Goal: Answer question/provide support: Share knowledge or assist other users

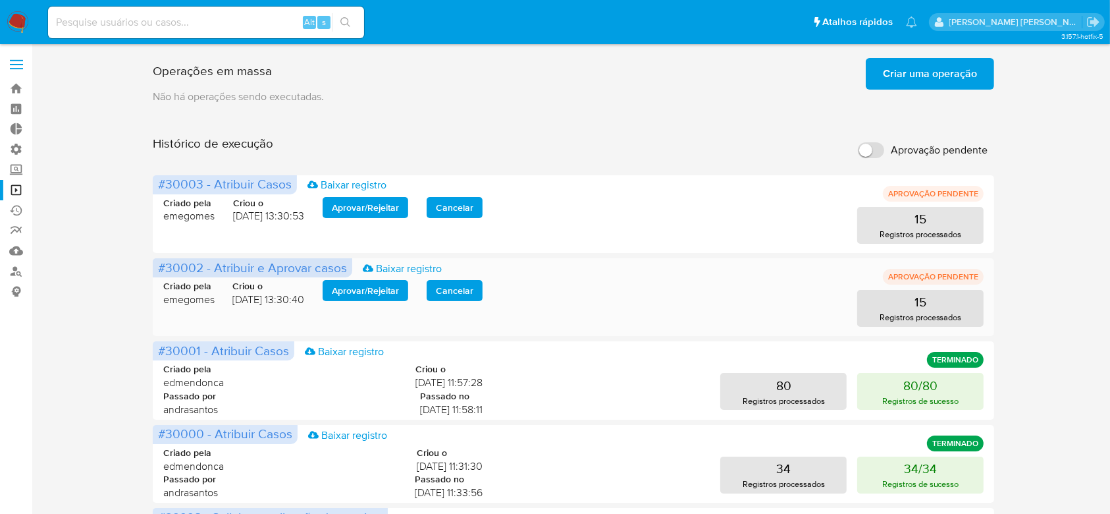
click at [358, 286] on span "Aprovar / Rejeitar" at bounding box center [365, 290] width 67 height 18
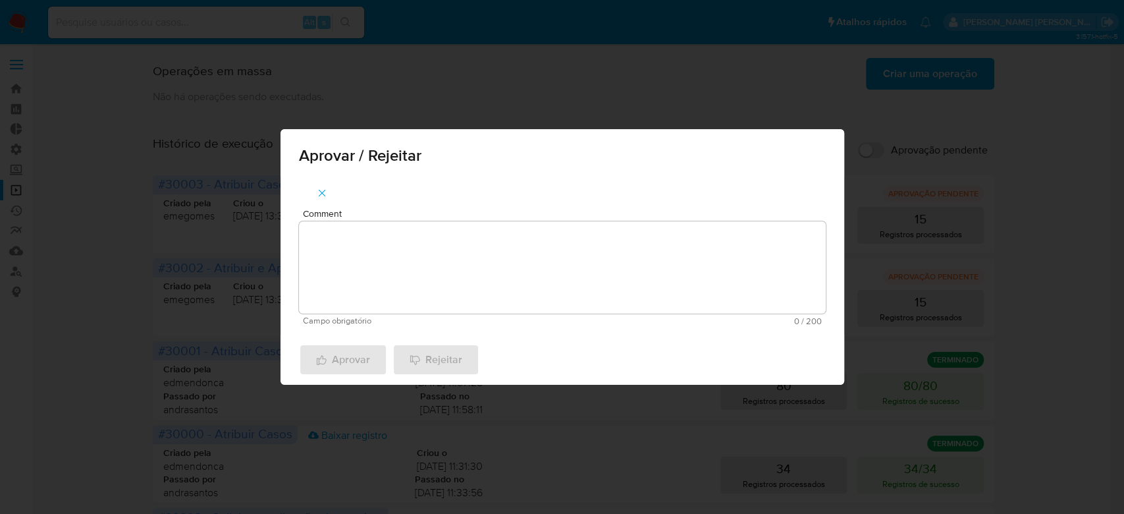
click at [392, 255] on textarea "Comment" at bounding box center [562, 267] width 527 height 92
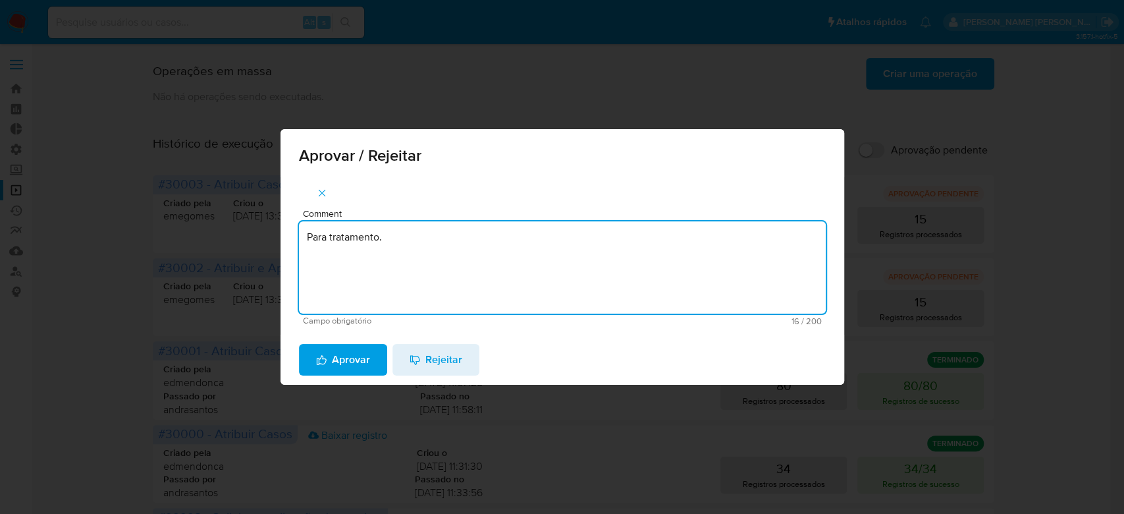
drag, startPoint x: 390, startPoint y: 238, endPoint x: 123, endPoint y: 221, distance: 267.9
click at [123, 221] on div "Aprovar / Rejeitar Comment Para tratamento. Campo obrigatório 16 / 200 184 cara…" at bounding box center [562, 257] width 1124 height 514
click at [400, 278] on textarea "Para tratamento." at bounding box center [562, 267] width 527 height 92
type textarea "Para tratamento."
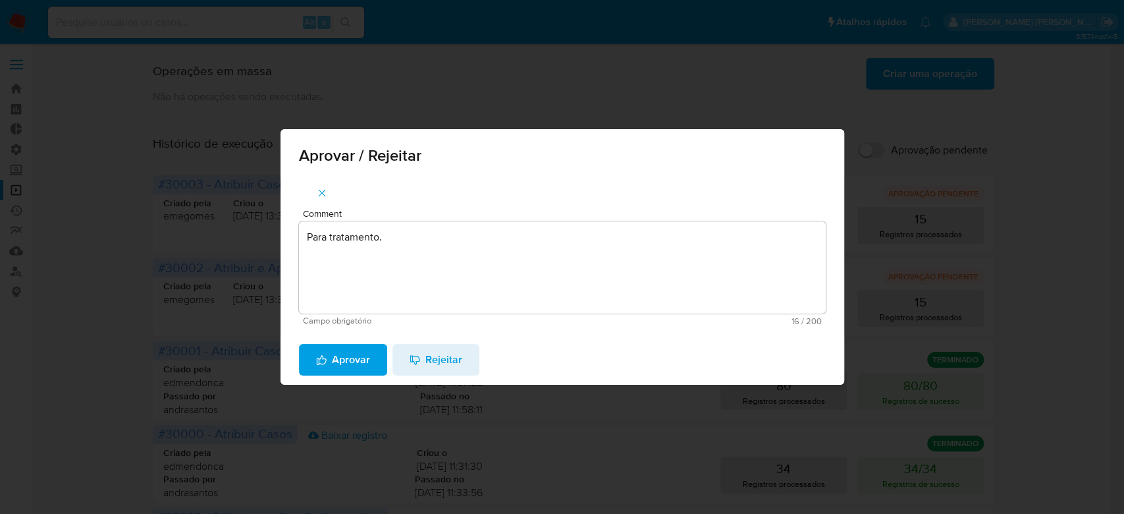
click at [368, 361] on span "Aprovar" at bounding box center [343, 359] width 54 height 29
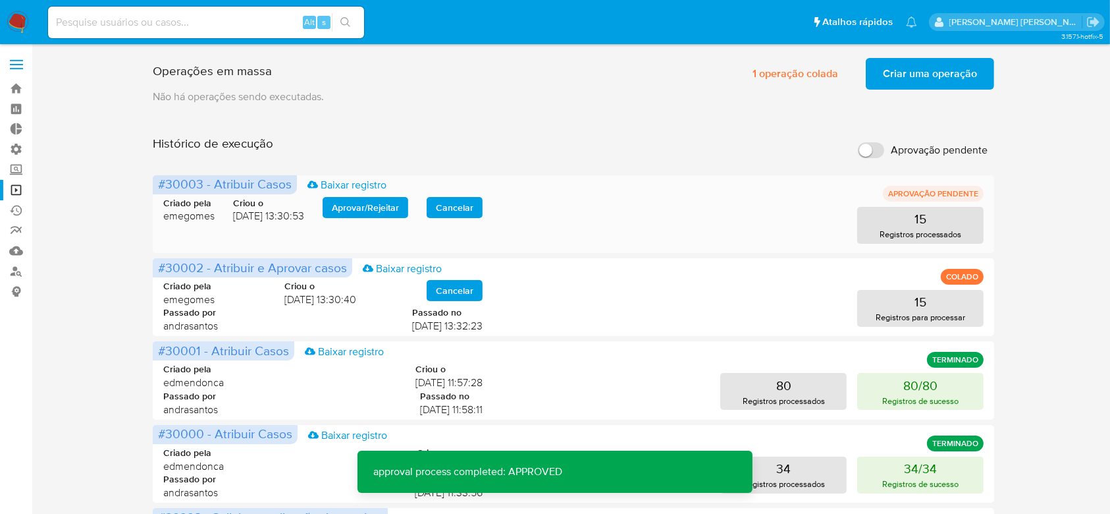
click at [369, 208] on span "Aprovar / Rejeitar" at bounding box center [365, 207] width 67 height 18
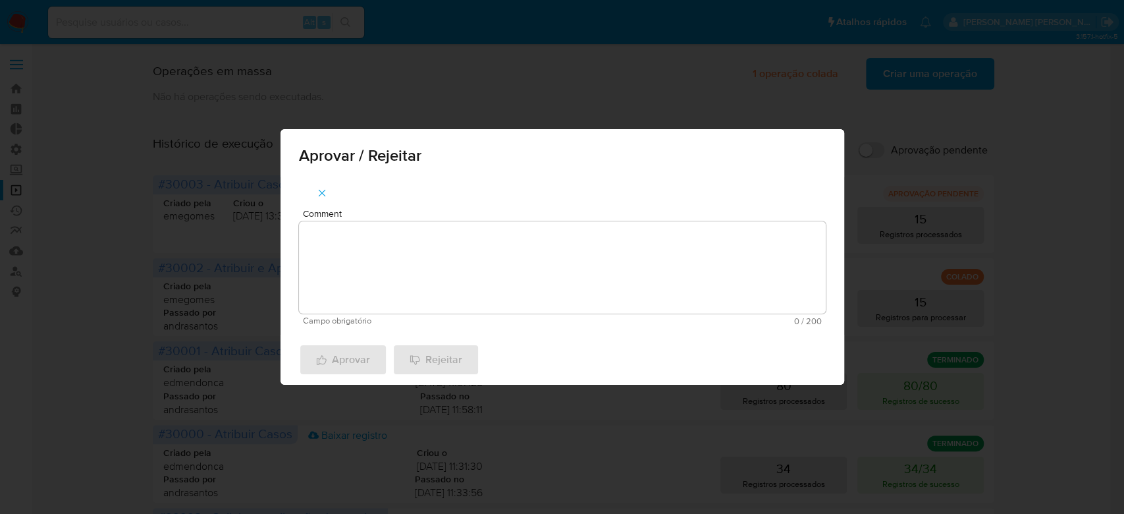
click at [363, 238] on textarea "Comment" at bounding box center [562, 267] width 527 height 92
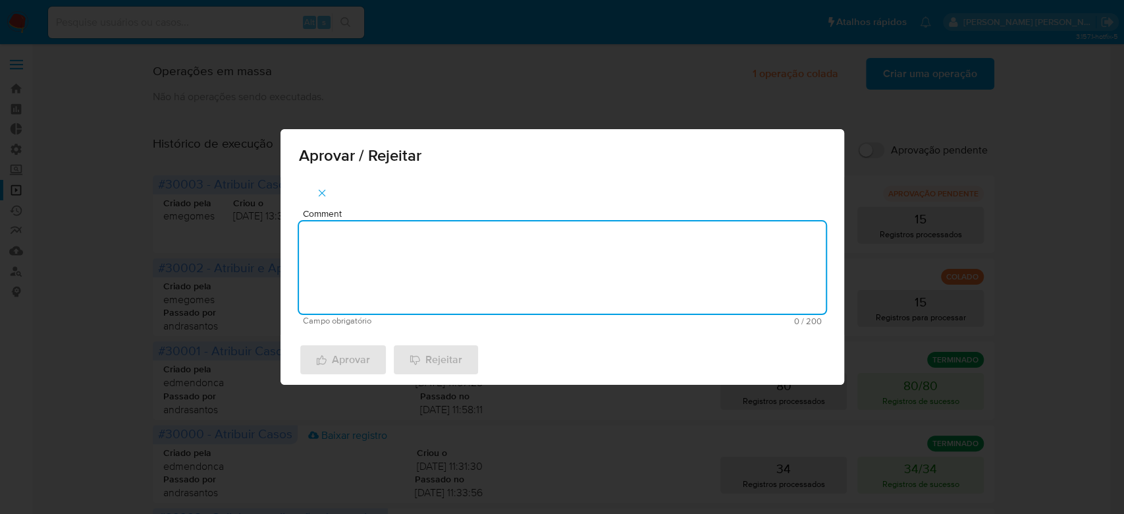
paste textarea "Para tratamento."
type textarea "Para tratamento."
click at [352, 361] on span "Aprovar" at bounding box center [343, 359] width 54 height 29
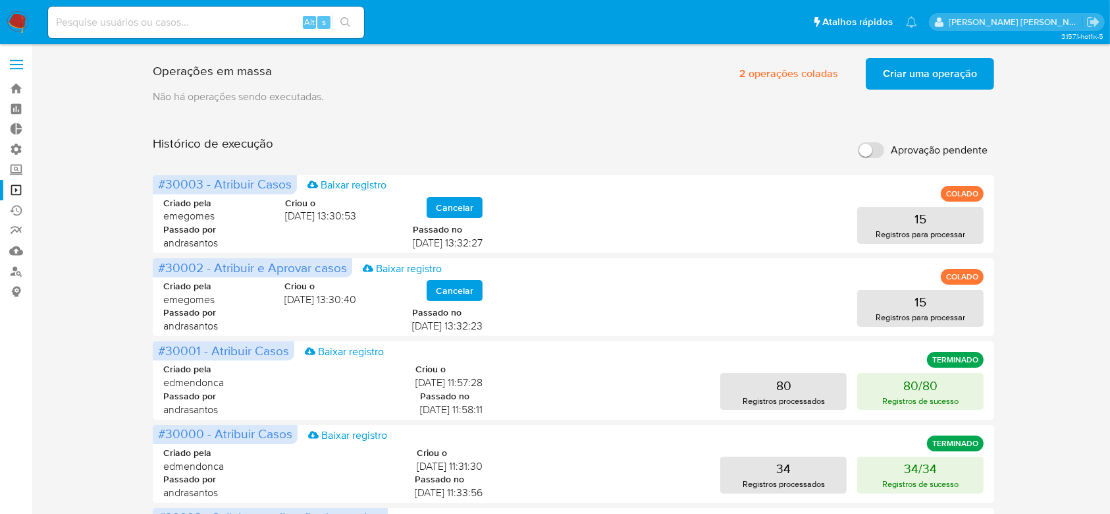
click at [172, 21] on input at bounding box center [206, 22] width 316 height 17
paste input "lZMgCNhEFERvZJKvMRHZWaPw"
type input "lZMgCNhEFERvZJKvMRHZWaPw"
click at [349, 24] on icon "search-icon" at bounding box center [345, 22] width 11 height 11
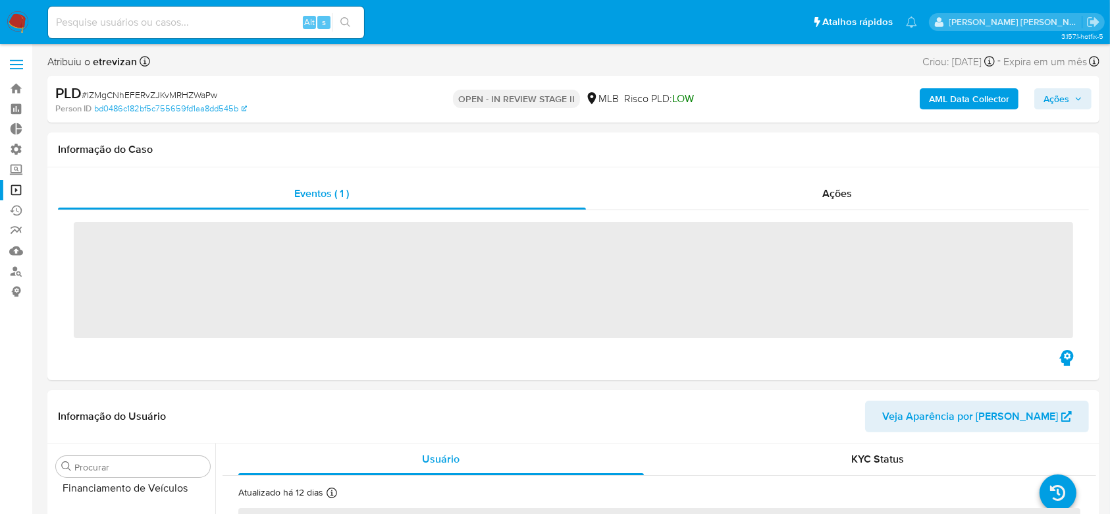
scroll to position [588, 0]
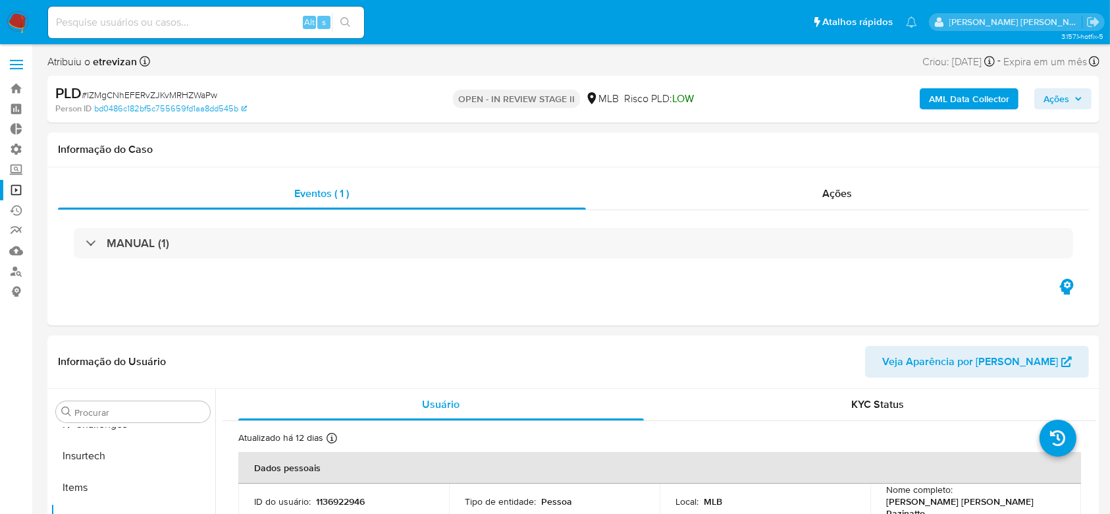
select select "10"
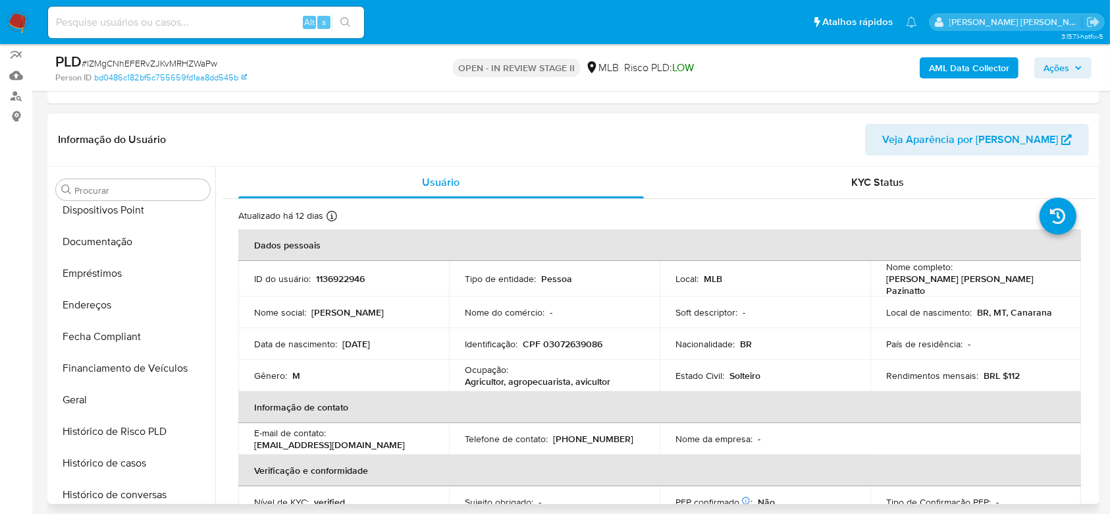
scroll to position [237, 0]
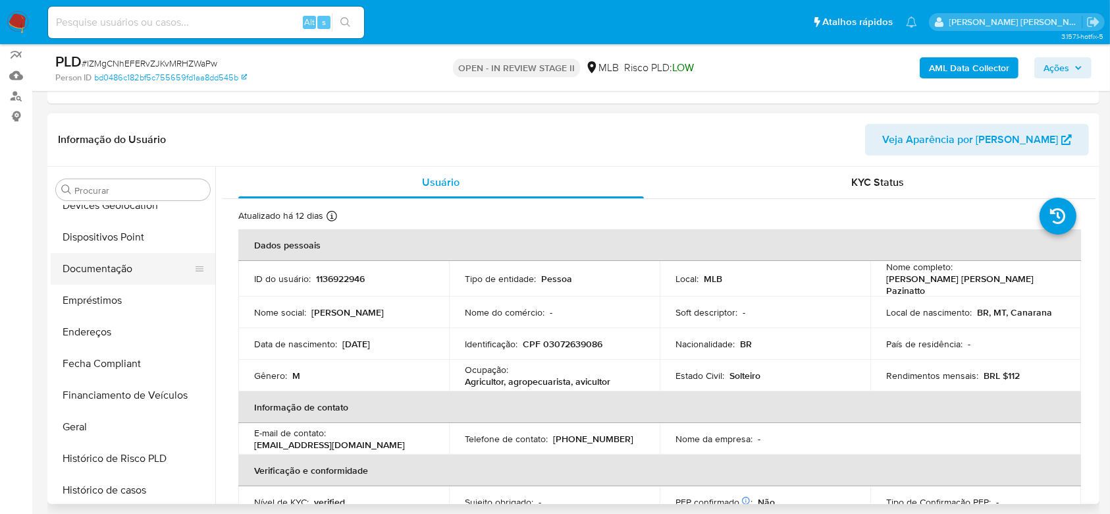
click at [136, 271] on button "Documentação" at bounding box center [128, 269] width 154 height 32
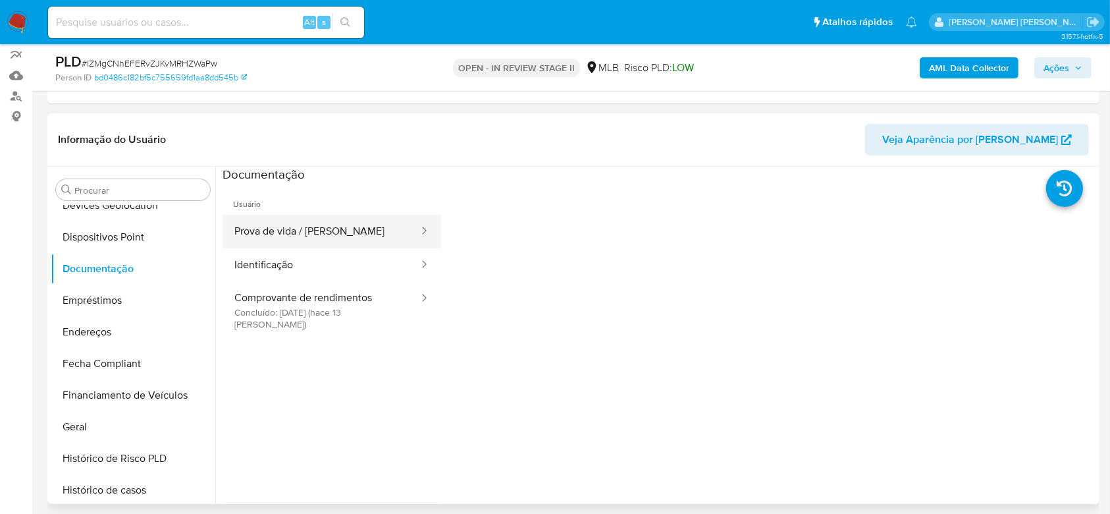
click at [355, 240] on button "Prova de vida / [PERSON_NAME]" at bounding box center [322, 232] width 198 height 34
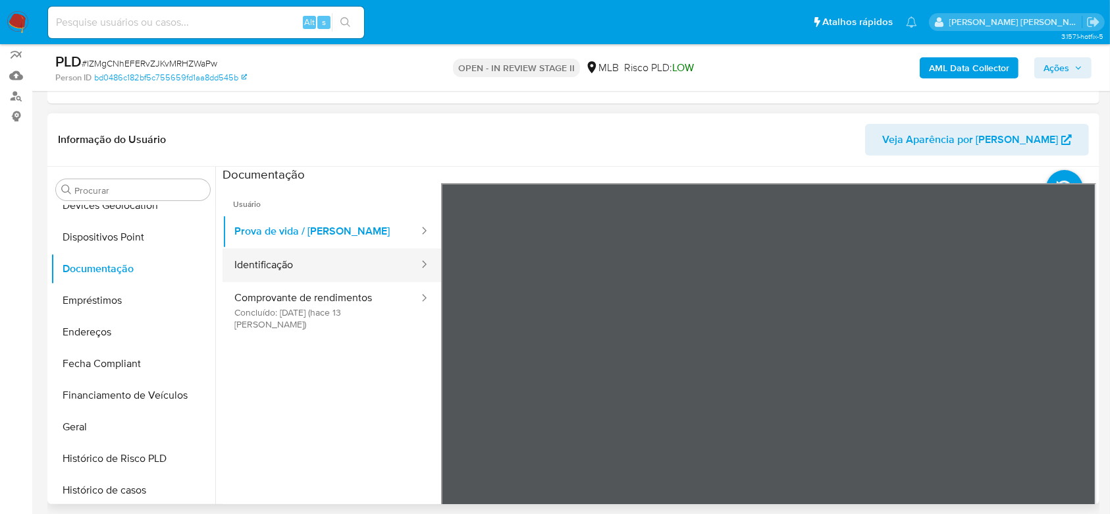
click at [259, 271] on button "Identificação" at bounding box center [322, 265] width 198 height 34
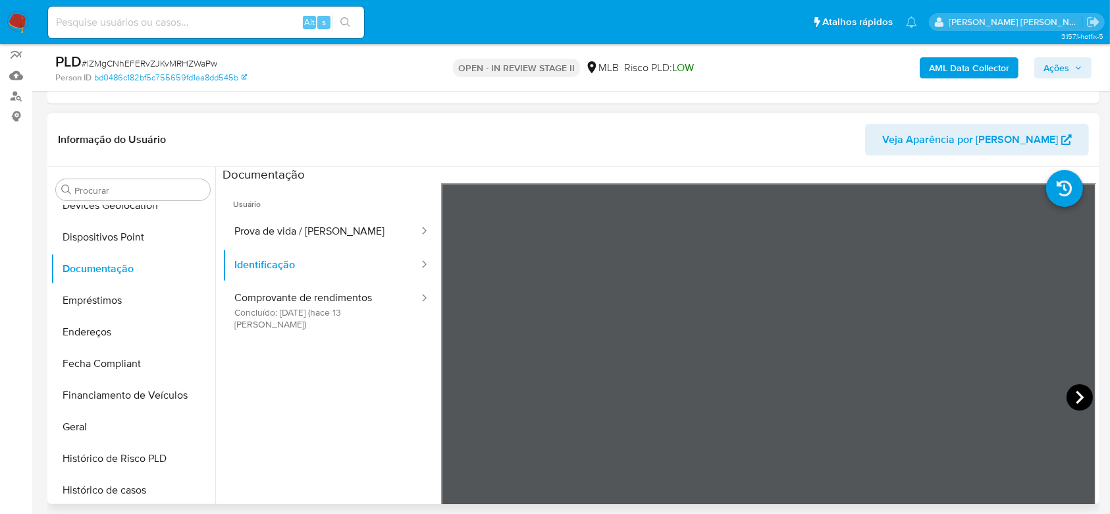
click at [1085, 392] on icon at bounding box center [1080, 397] width 26 height 26
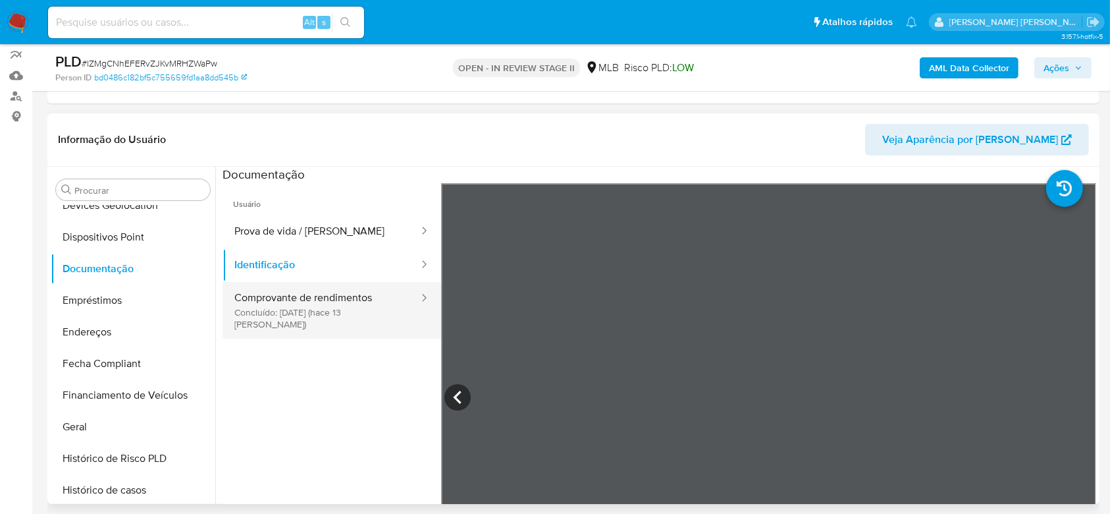
click at [307, 310] on button "Comprovante de rendimentos Concluído: [DATE] (hace 13 [PERSON_NAME])" at bounding box center [322, 310] width 198 height 57
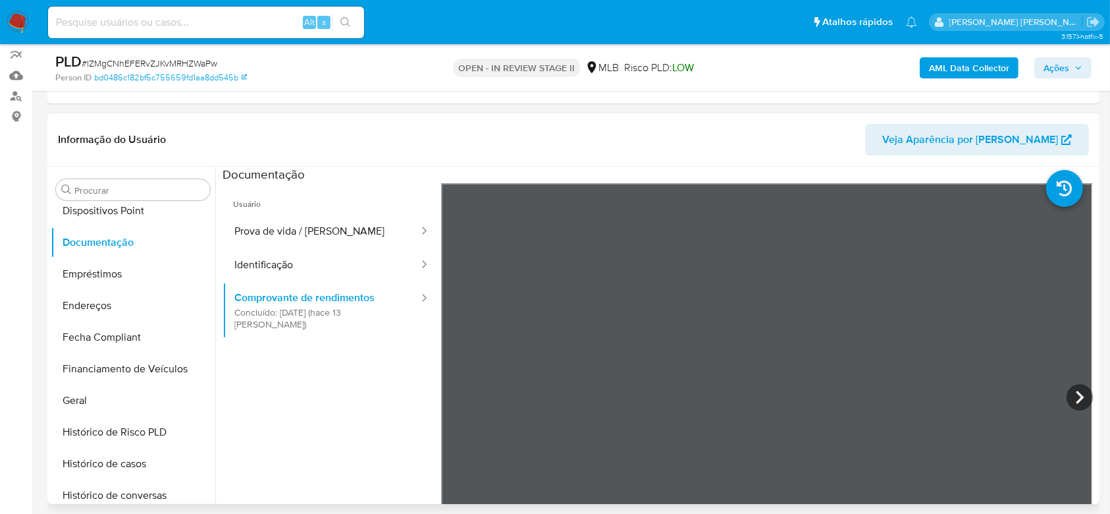
scroll to position [286, 0]
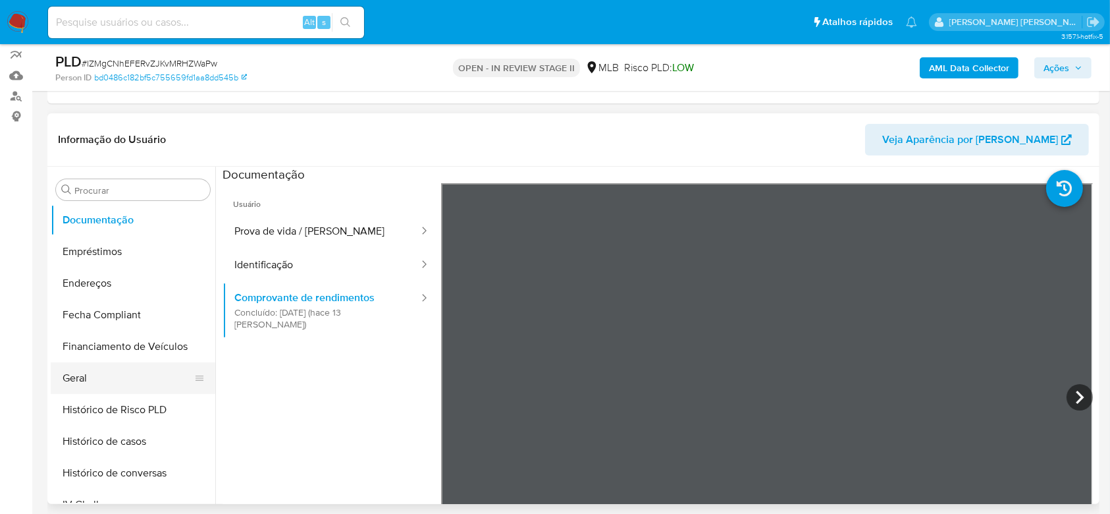
click at [105, 387] on button "Geral" at bounding box center [128, 378] width 154 height 32
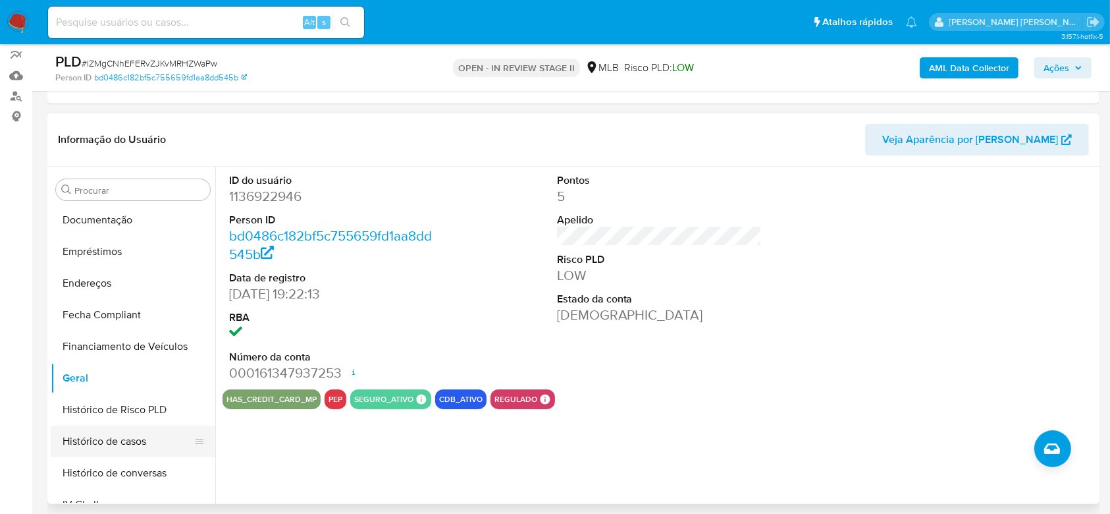
click at [116, 435] on button "Histórico de casos" at bounding box center [128, 441] width 154 height 32
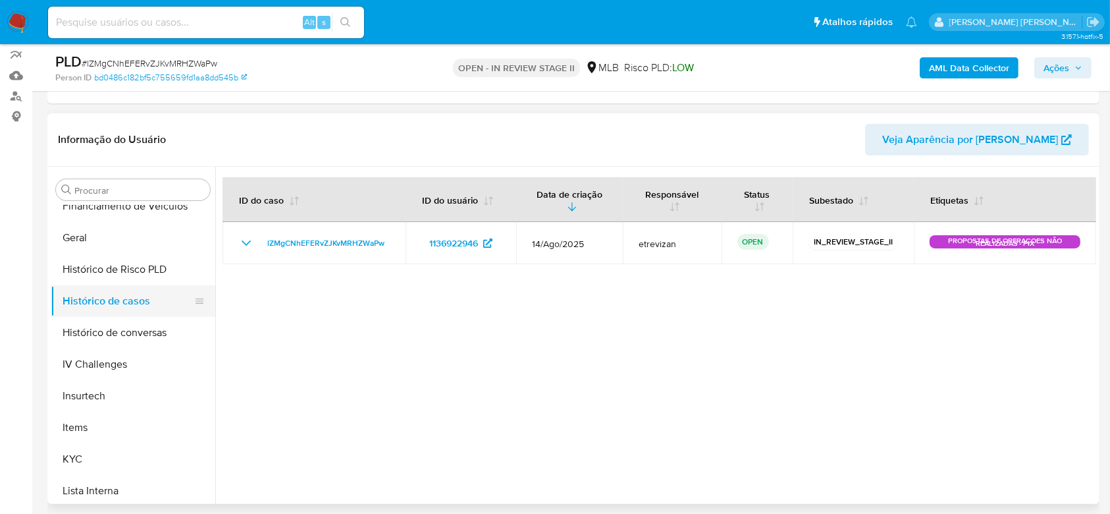
scroll to position [462, 0]
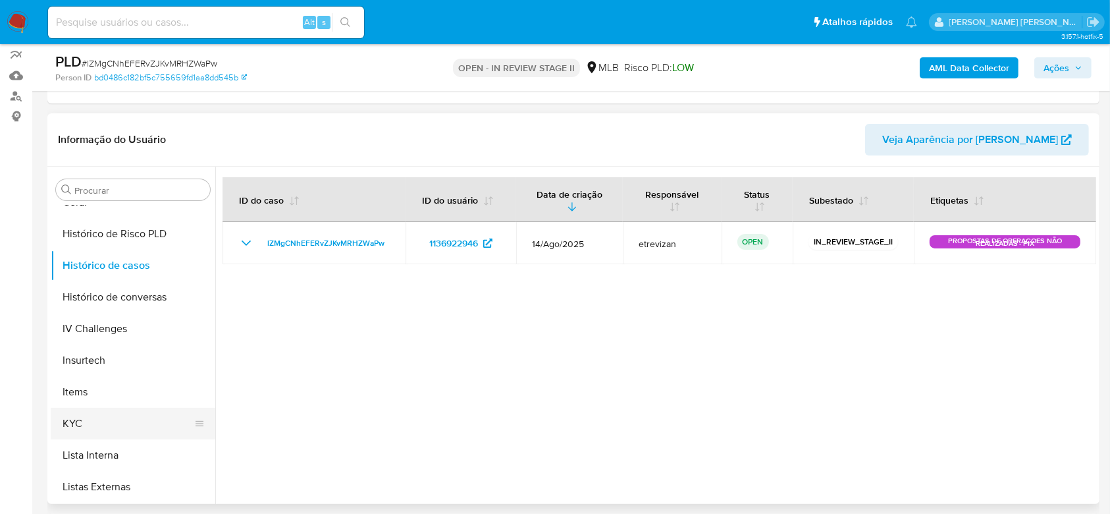
click at [103, 429] on button "KYC" at bounding box center [128, 424] width 154 height 32
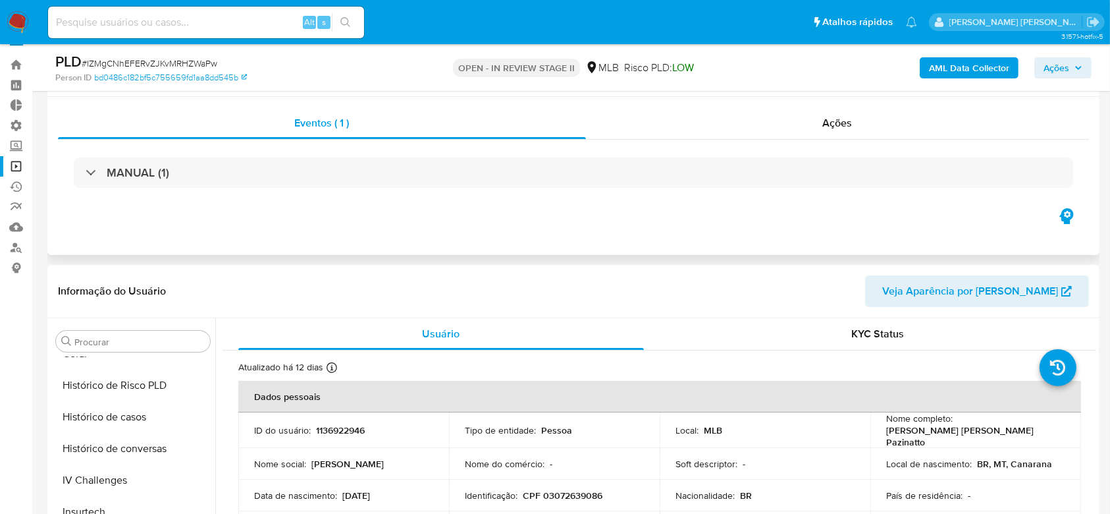
scroll to position [0, 0]
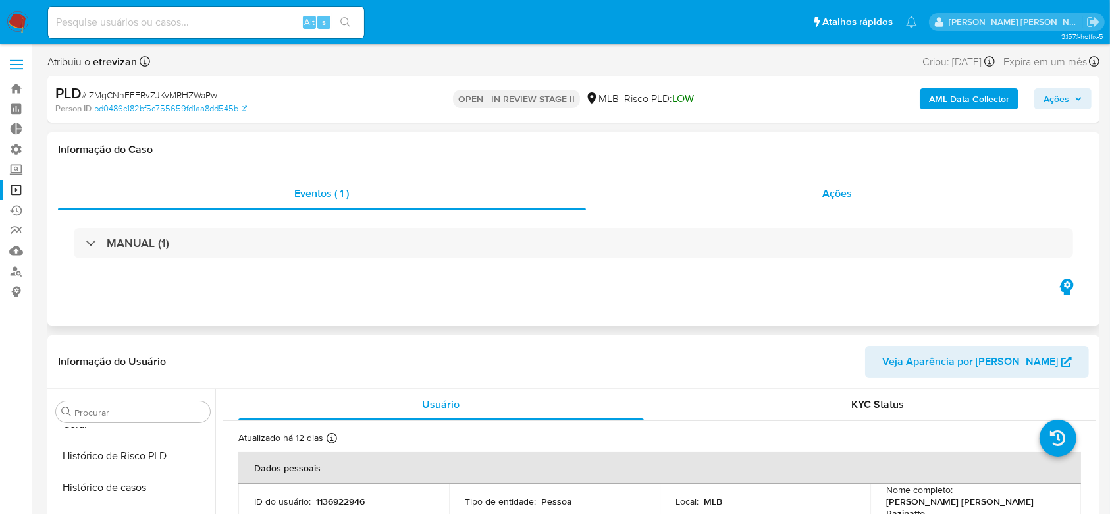
click at [840, 194] on span "Ações" at bounding box center [838, 193] width 30 height 15
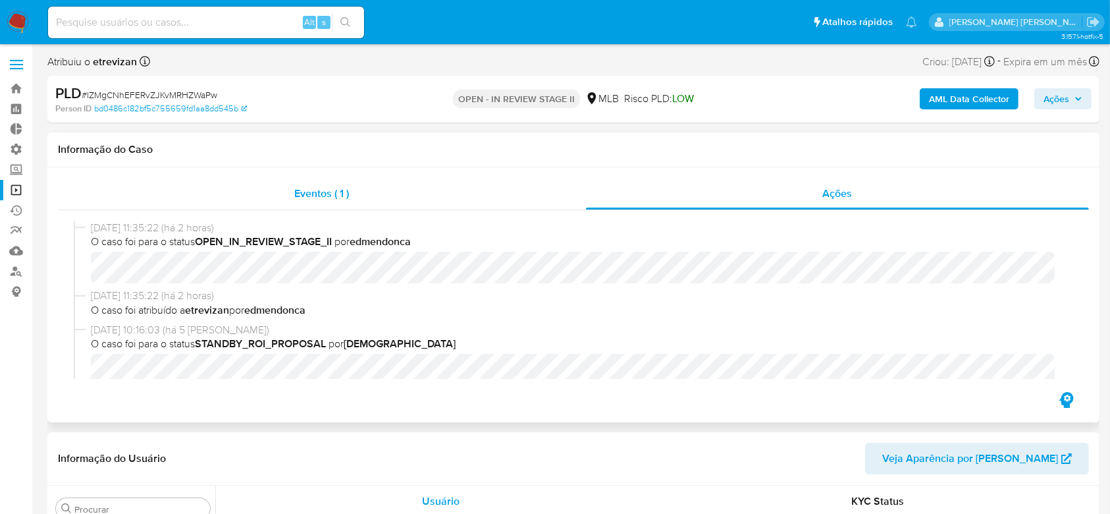
click at [329, 196] on span "Eventos ( 1 )" at bounding box center [322, 193] width 55 height 15
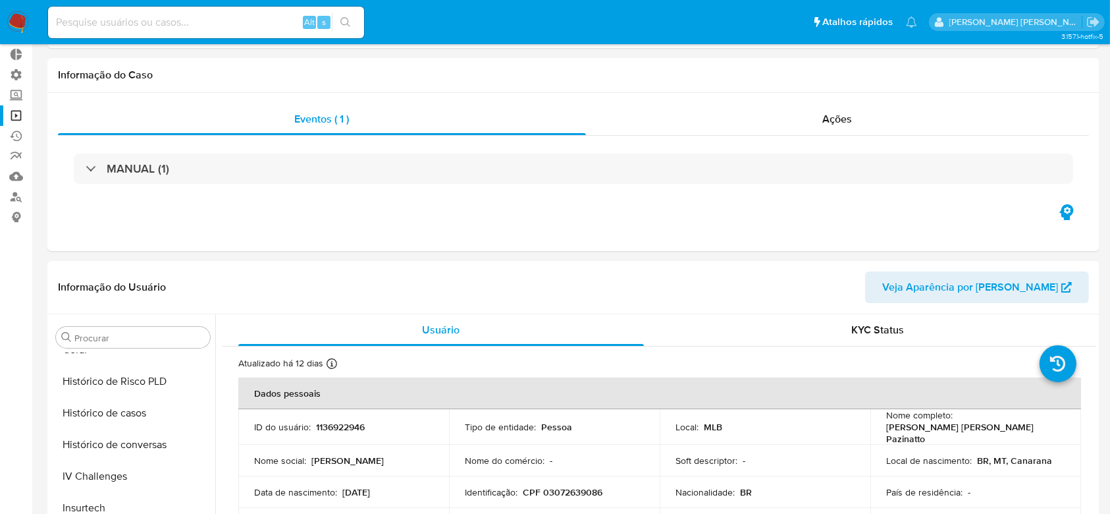
scroll to position [175, 0]
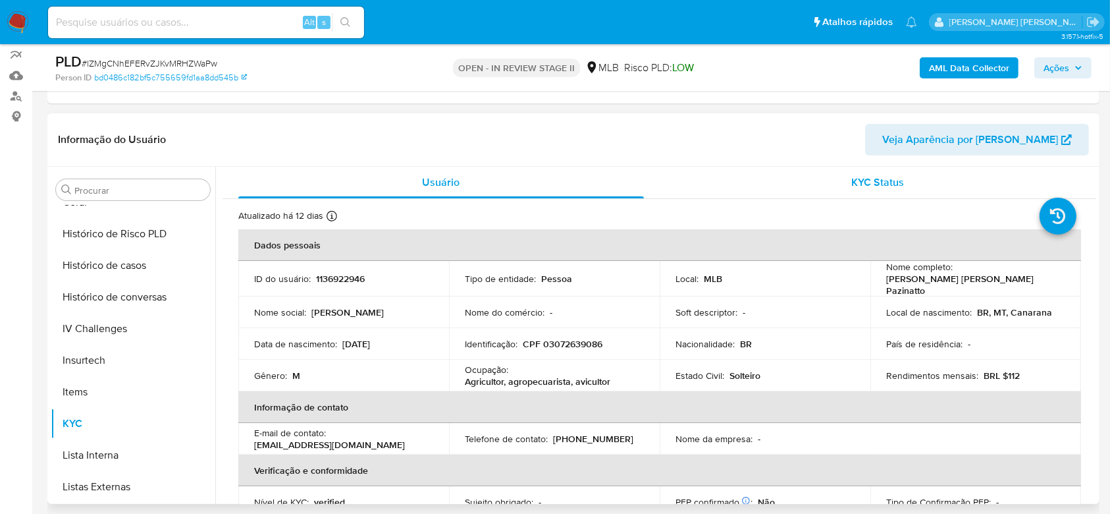
click at [859, 180] on span "KYC Status" at bounding box center [877, 181] width 53 height 15
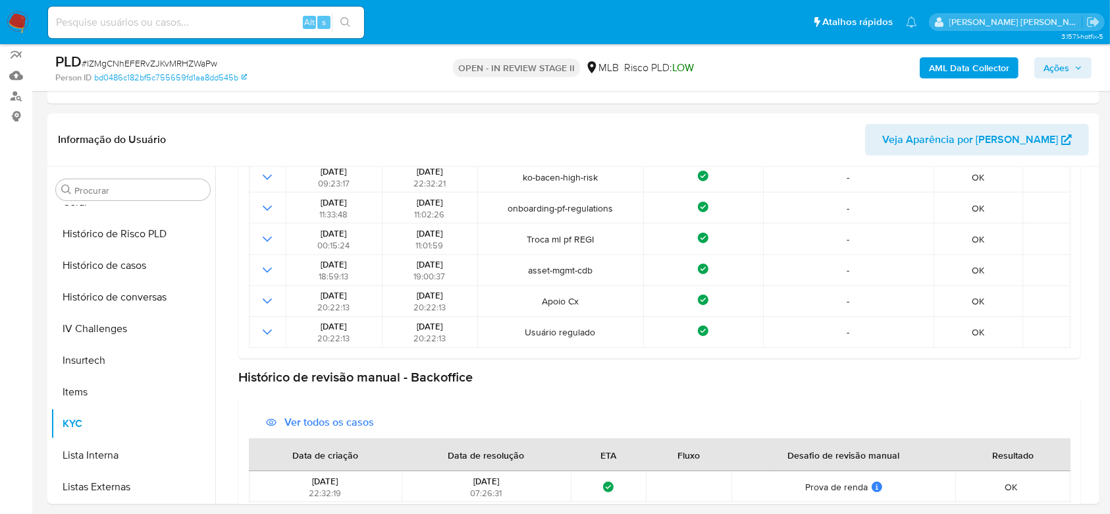
scroll to position [282, 0]
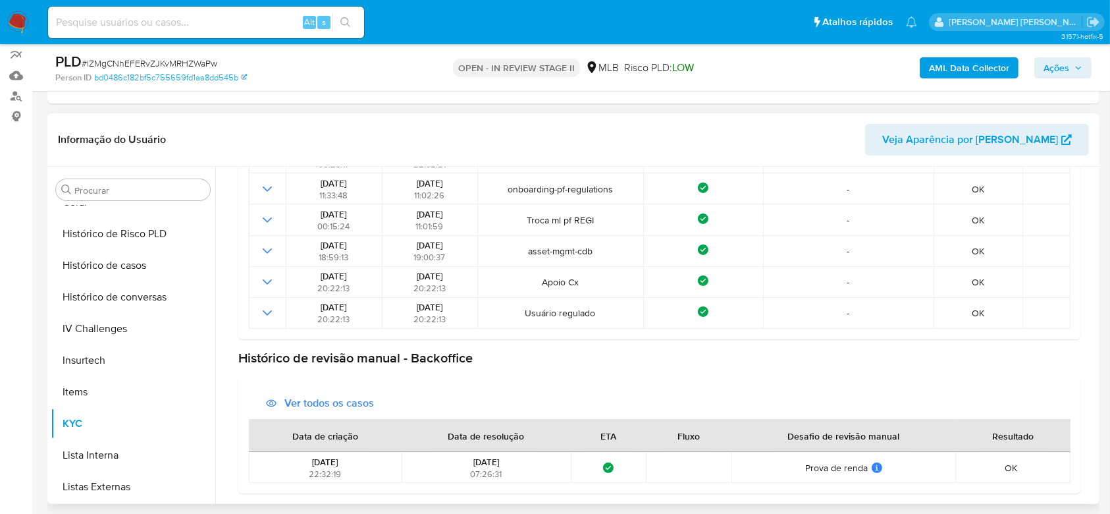
click at [307, 404] on span "Ver todos os casos" at bounding box center [329, 403] width 90 height 32
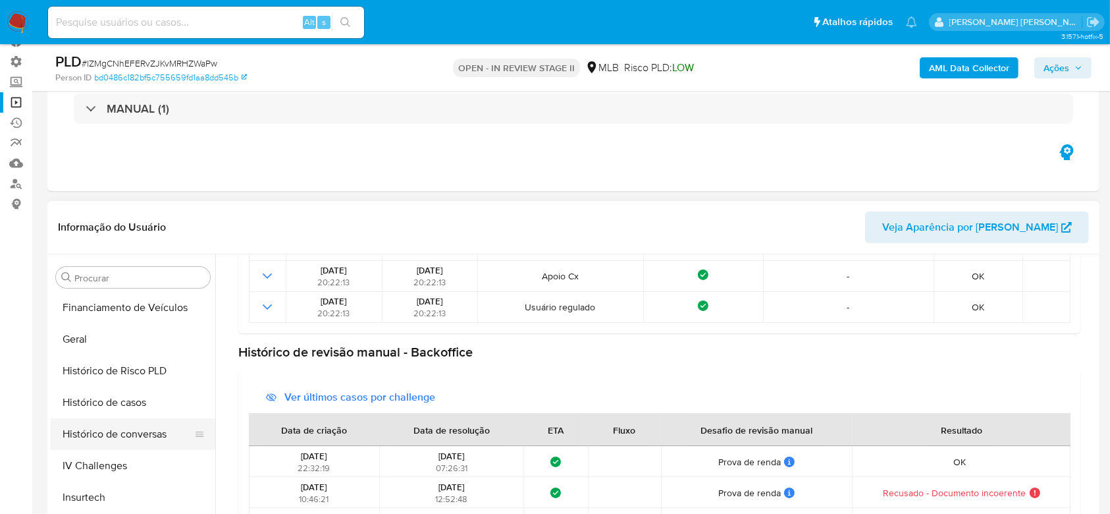
scroll to position [325, 0]
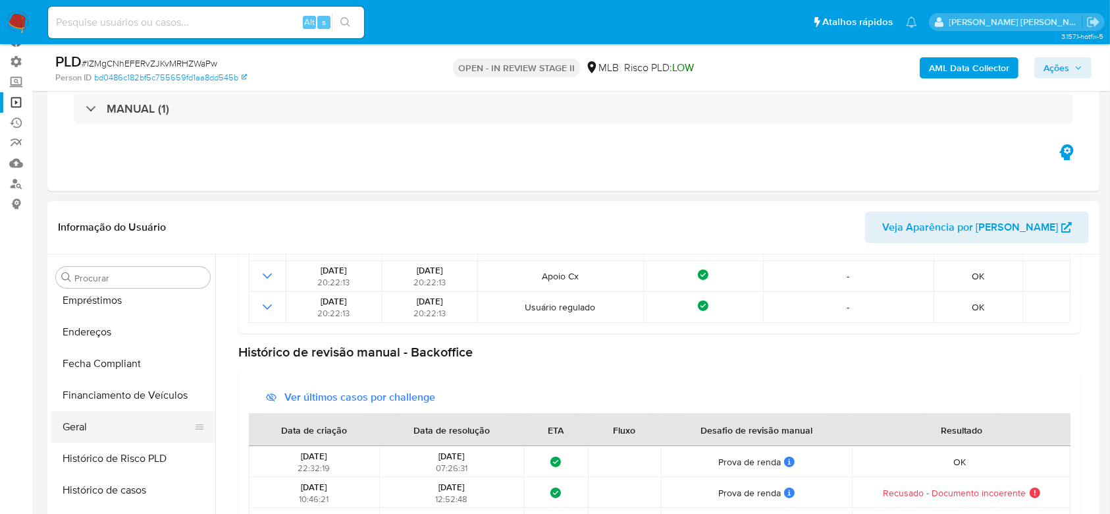
click at [105, 418] on button "Geral" at bounding box center [128, 427] width 154 height 32
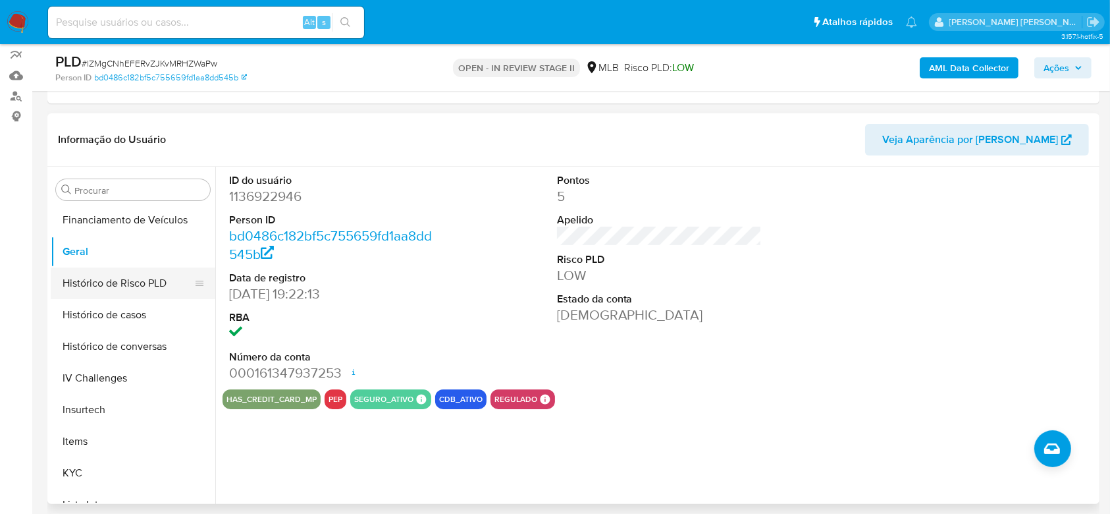
scroll to position [500, 0]
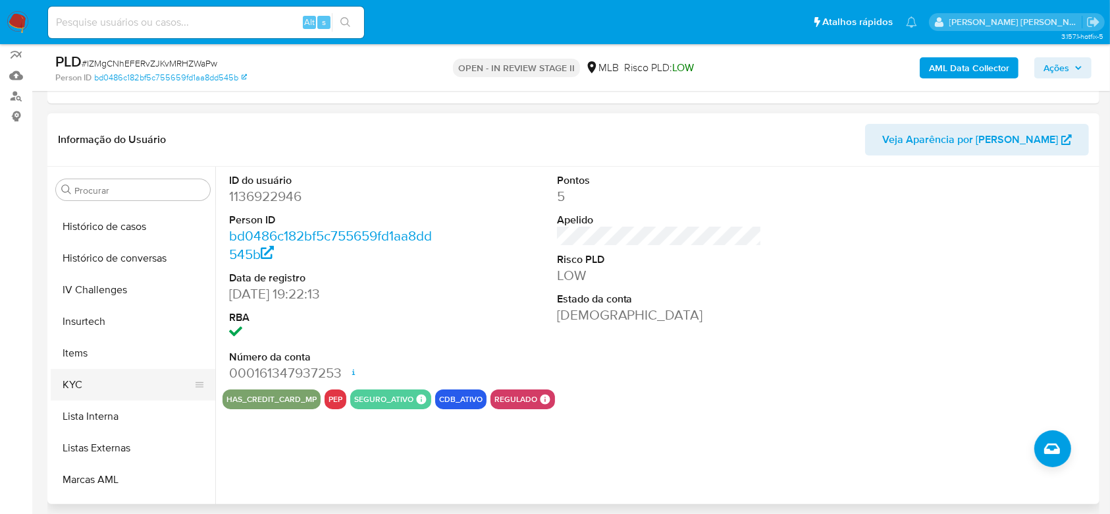
click at [95, 379] on button "KYC" at bounding box center [128, 385] width 154 height 32
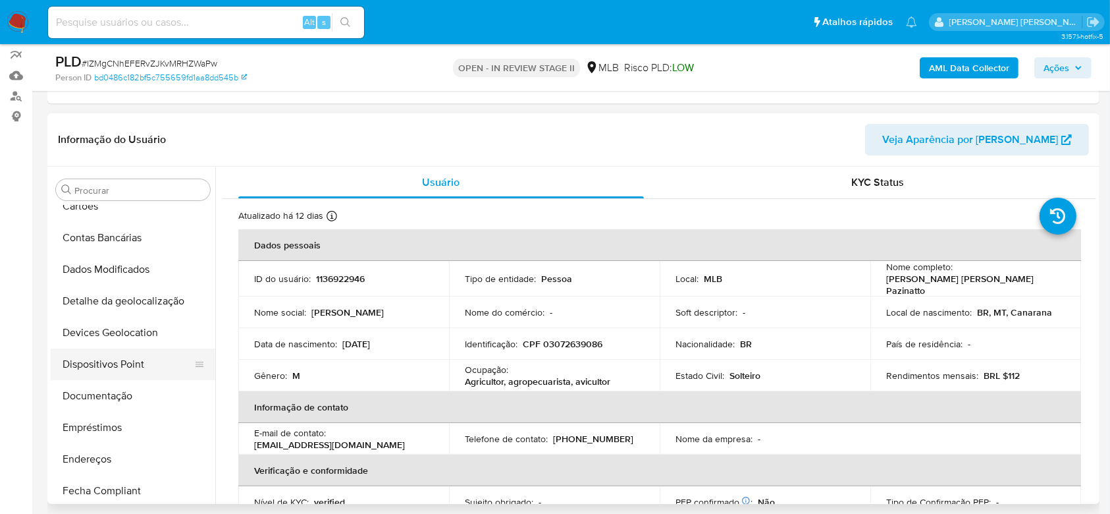
scroll to position [175, 0]
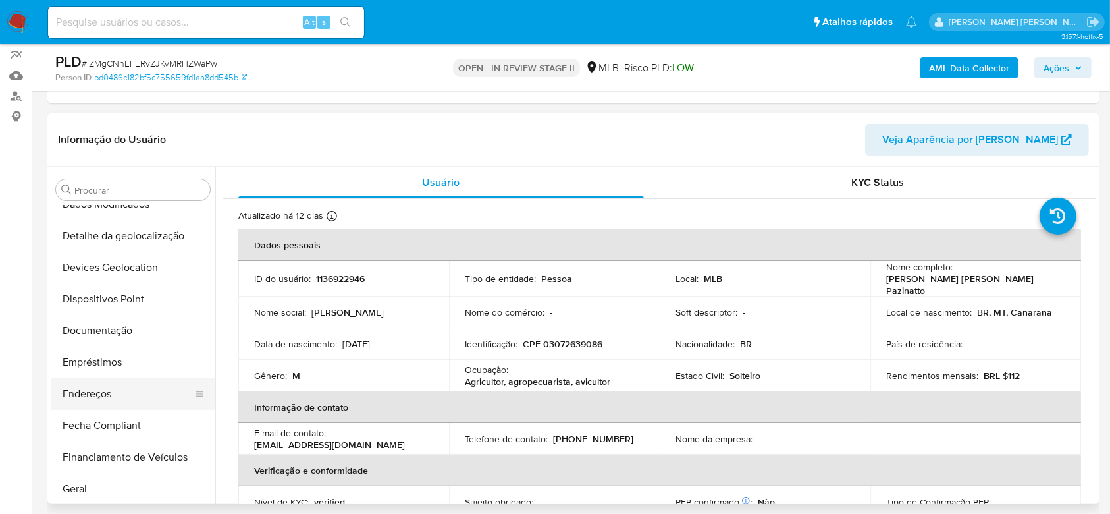
click at [117, 392] on button "Endereços" at bounding box center [128, 394] width 154 height 32
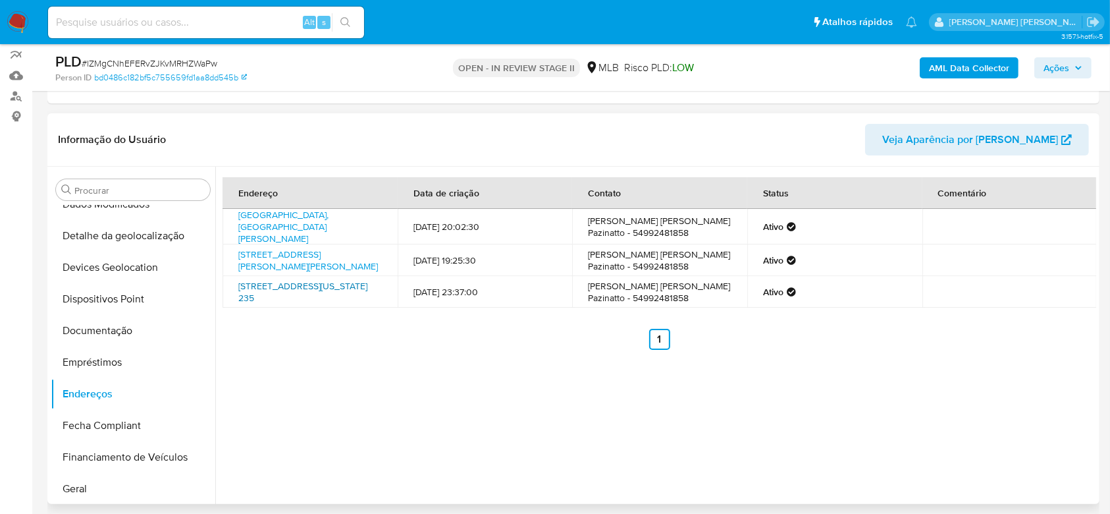
click at [300, 294] on link "[STREET_ADDRESS][US_STATE] 235" at bounding box center [302, 291] width 129 height 25
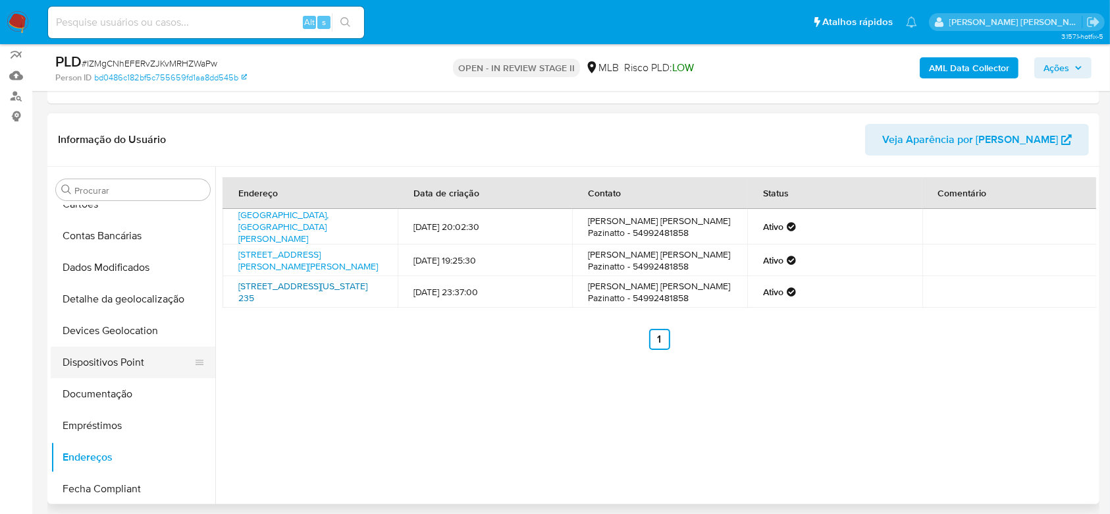
scroll to position [88, 0]
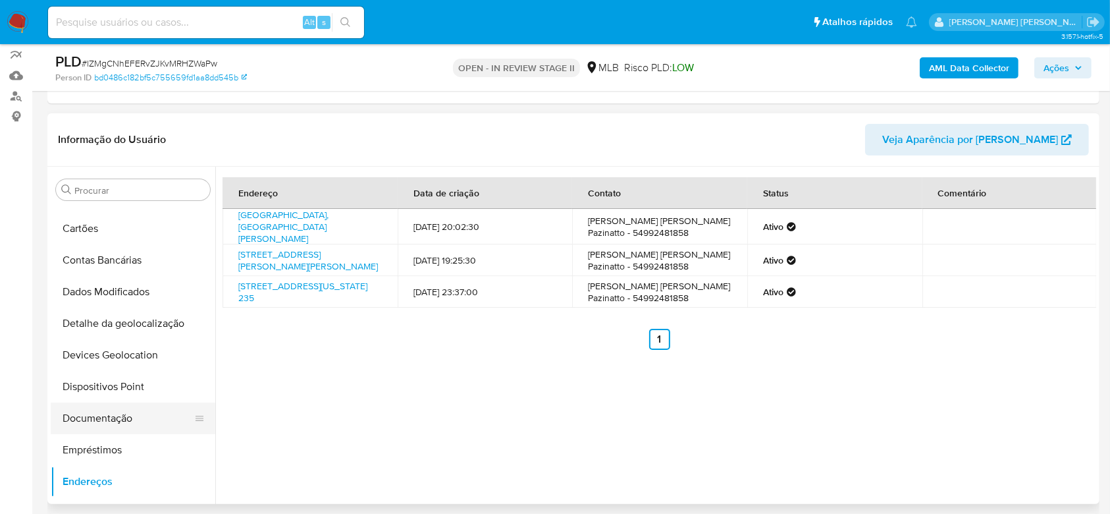
click at [130, 416] on button "Documentação" at bounding box center [128, 418] width 154 height 32
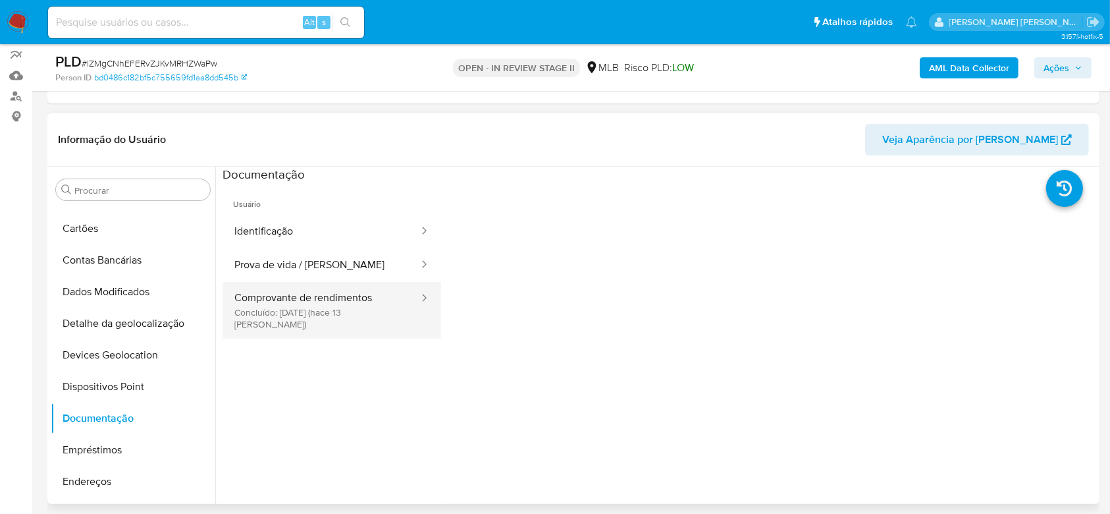
click at [268, 300] on button "Comprovante de rendimentos Concluído: [DATE] (hace 13 [PERSON_NAME])" at bounding box center [322, 310] width 198 height 57
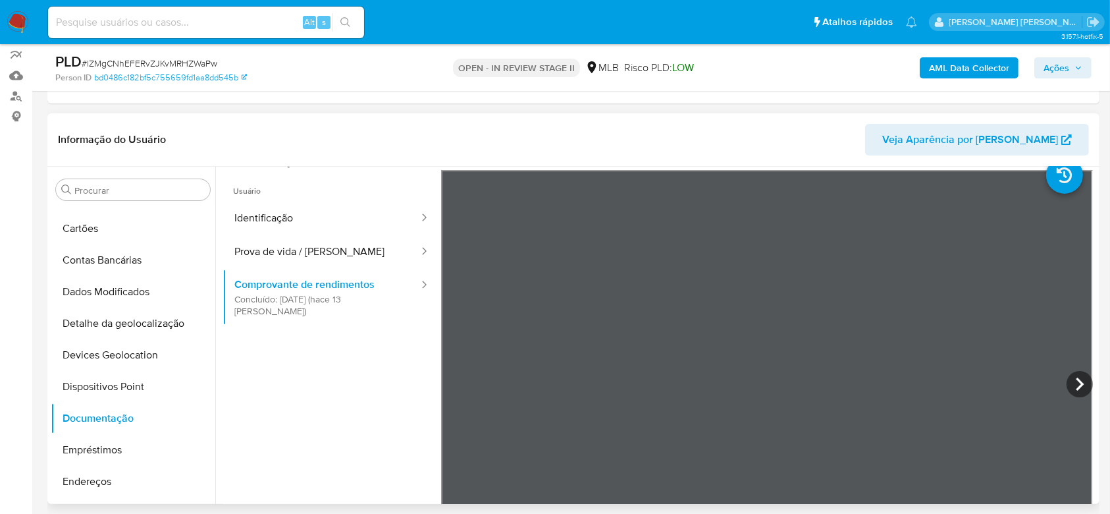
scroll to position [0, 0]
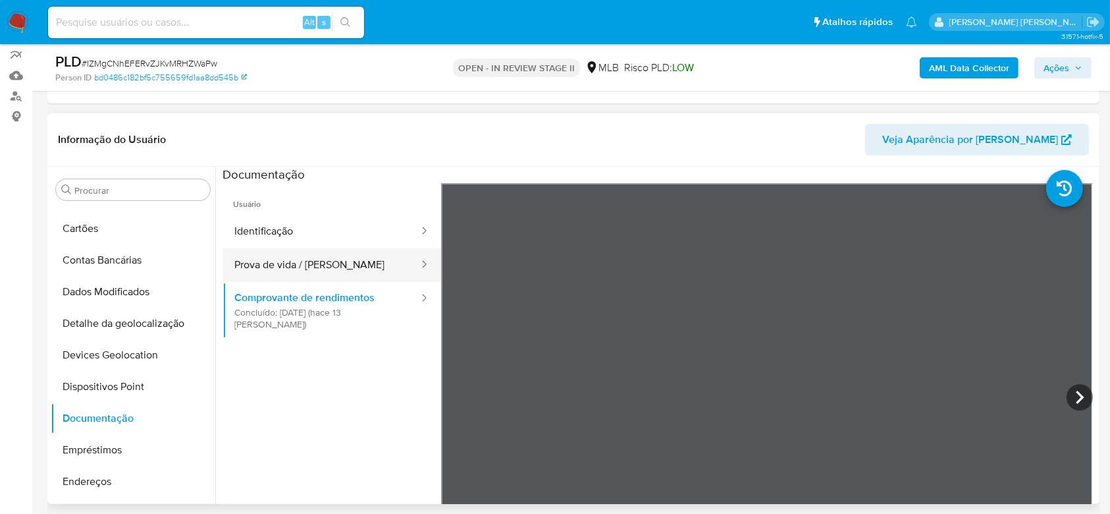
click at [285, 269] on button "Prova de vida / [PERSON_NAME]" at bounding box center [322, 265] width 198 height 34
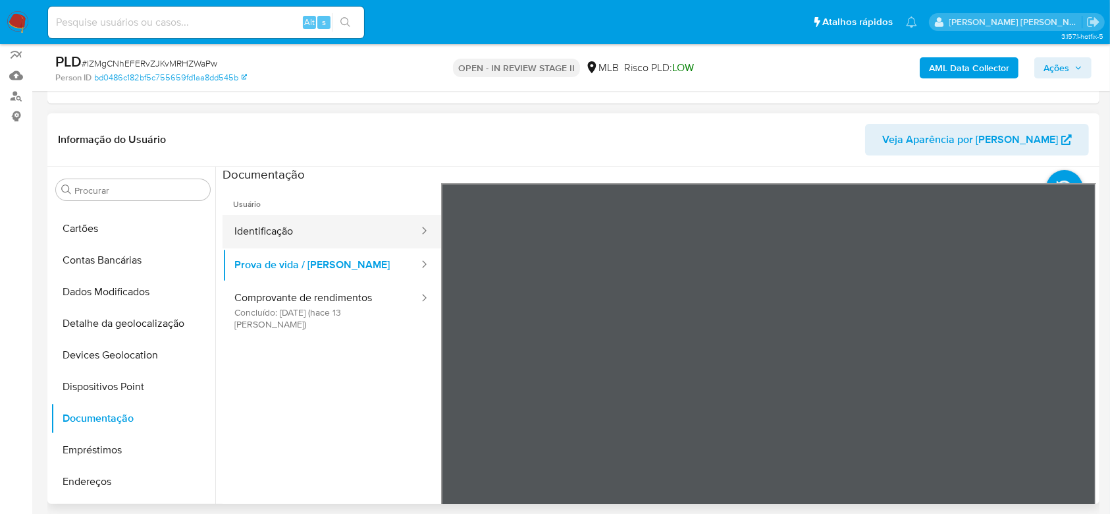
click at [349, 228] on button "Identificação" at bounding box center [322, 232] width 198 height 34
